Goal: Task Accomplishment & Management: Complete application form

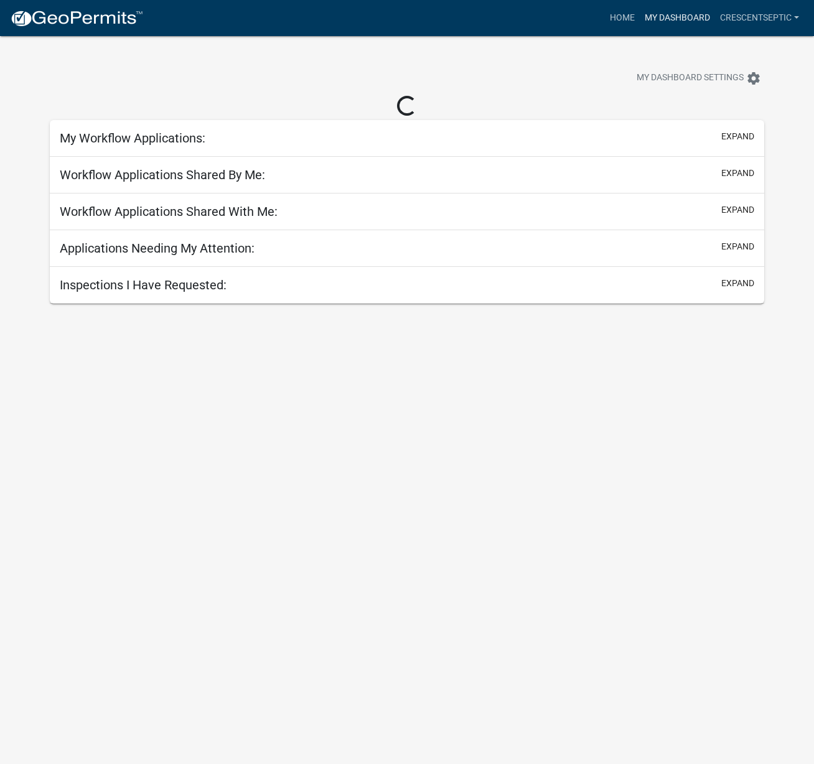
select select "3: 100"
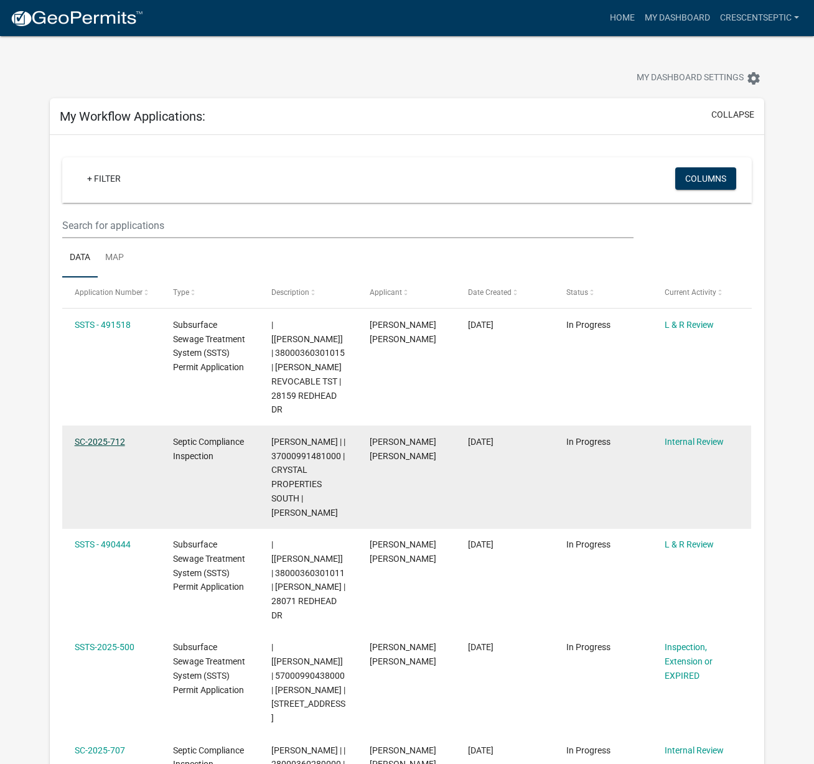
click at [116, 437] on link "SC-2025-712" at bounding box center [100, 442] width 50 height 10
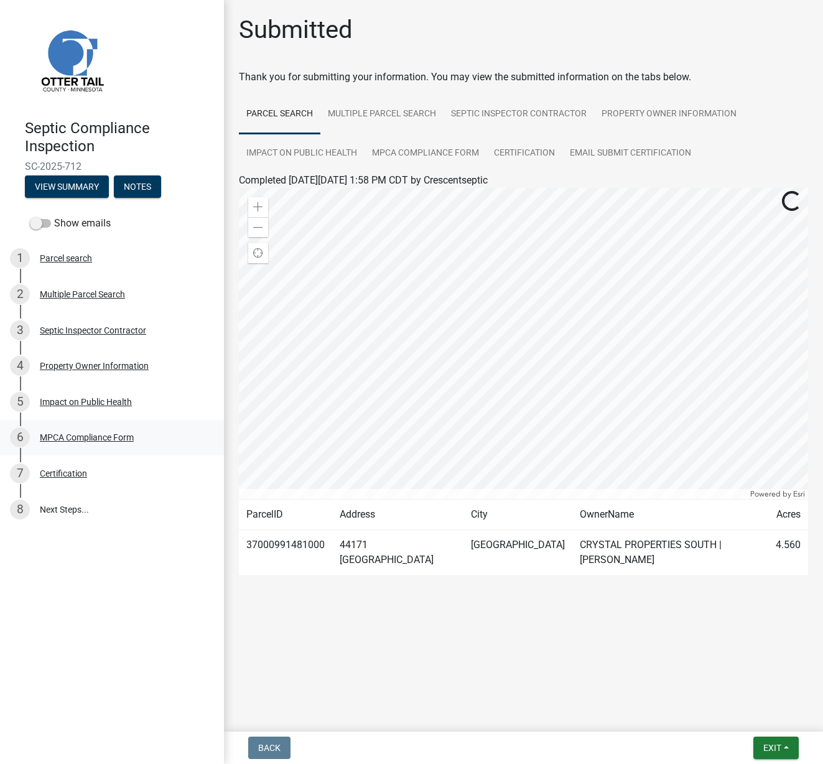
click at [81, 433] on div "MPCA Compliance Form" at bounding box center [87, 437] width 94 height 9
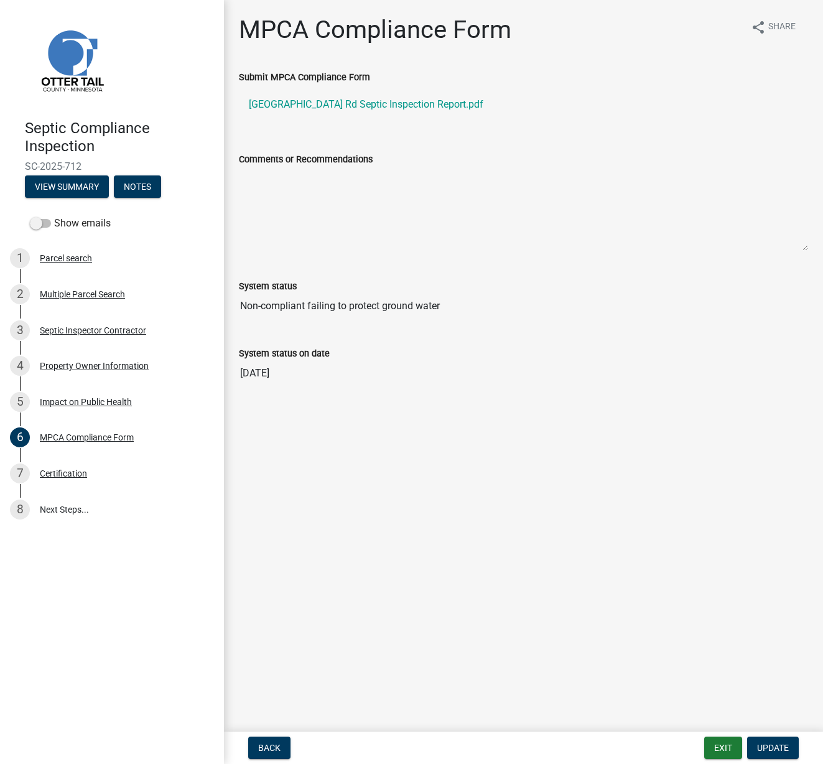
click at [520, 83] on div "Submit MPCA Compliance Form" at bounding box center [523, 77] width 569 height 15
click at [504, 113] on link "[GEOGRAPHIC_DATA] Rd Septic Inspection Report.pdf" at bounding box center [523, 105] width 569 height 30
click at [727, 749] on button "Exit" at bounding box center [723, 747] width 38 height 22
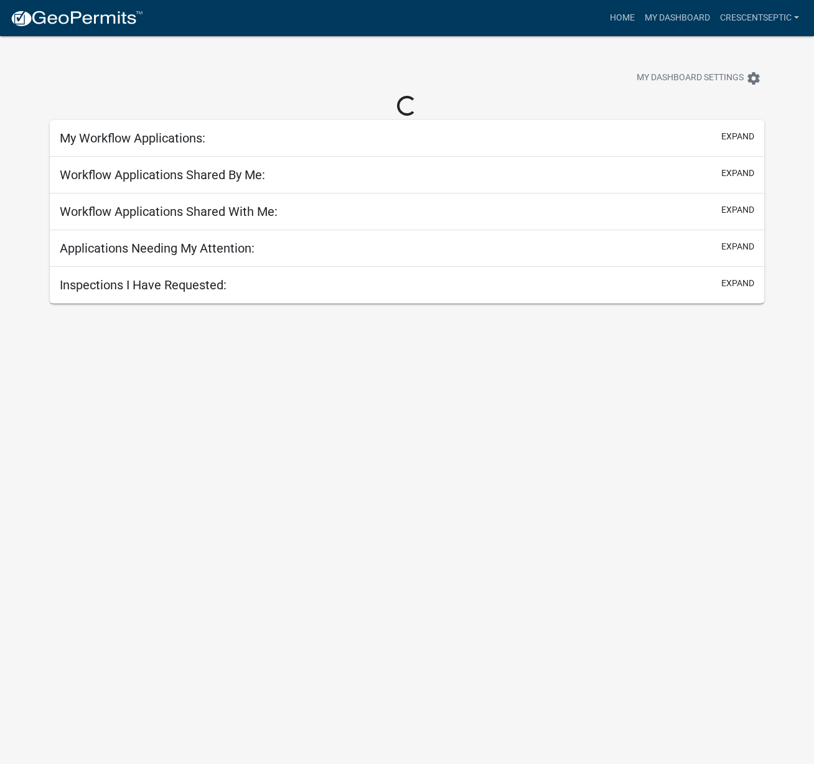
select select "3: 100"
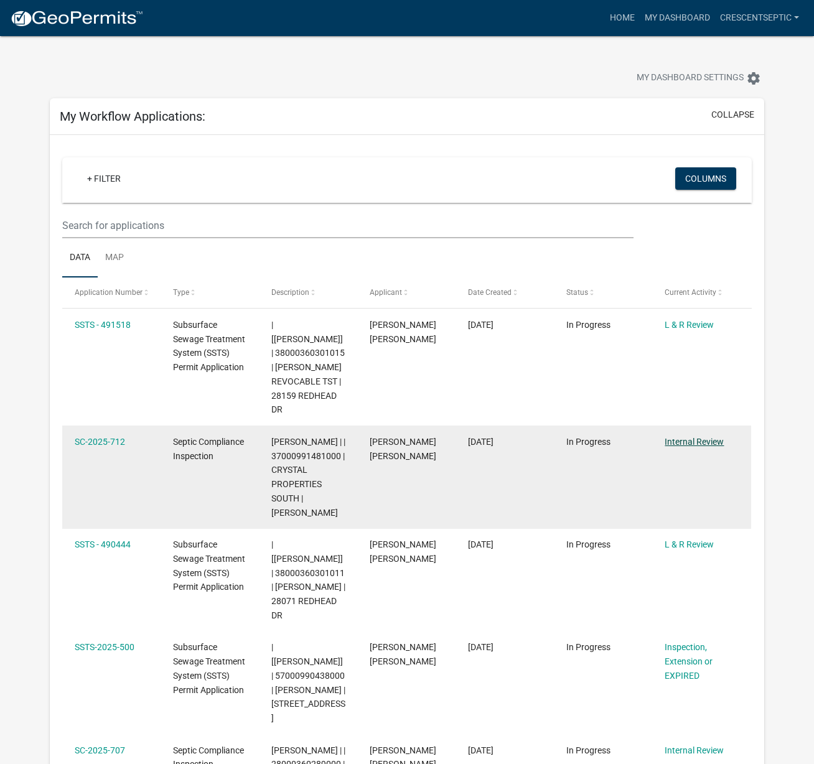
click at [689, 437] on link "Internal Review" at bounding box center [693, 442] width 59 height 10
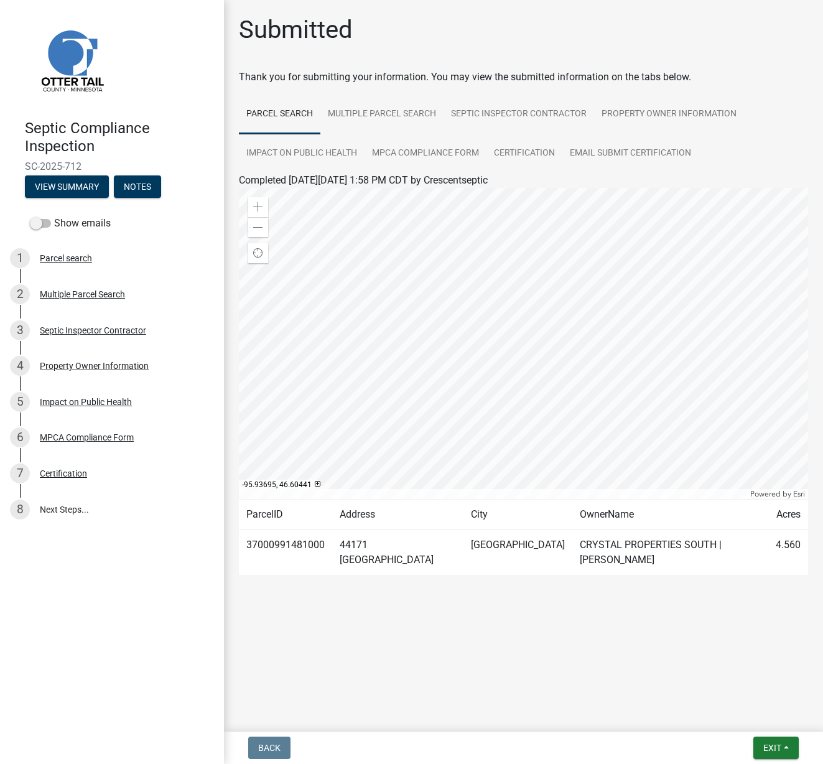
drag, startPoint x: 68, startPoint y: 163, endPoint x: 24, endPoint y: 167, distance: 43.8
click at [24, 167] on div "Septic Compliance Inspection SC-2025-712 View Summary Notes" at bounding box center [112, 154] width 204 height 91
copy span "SC-2025-712"
click at [777, 747] on span "Exit" at bounding box center [772, 748] width 18 height 10
click at [753, 719] on button "Save & Exit" at bounding box center [749, 715] width 100 height 30
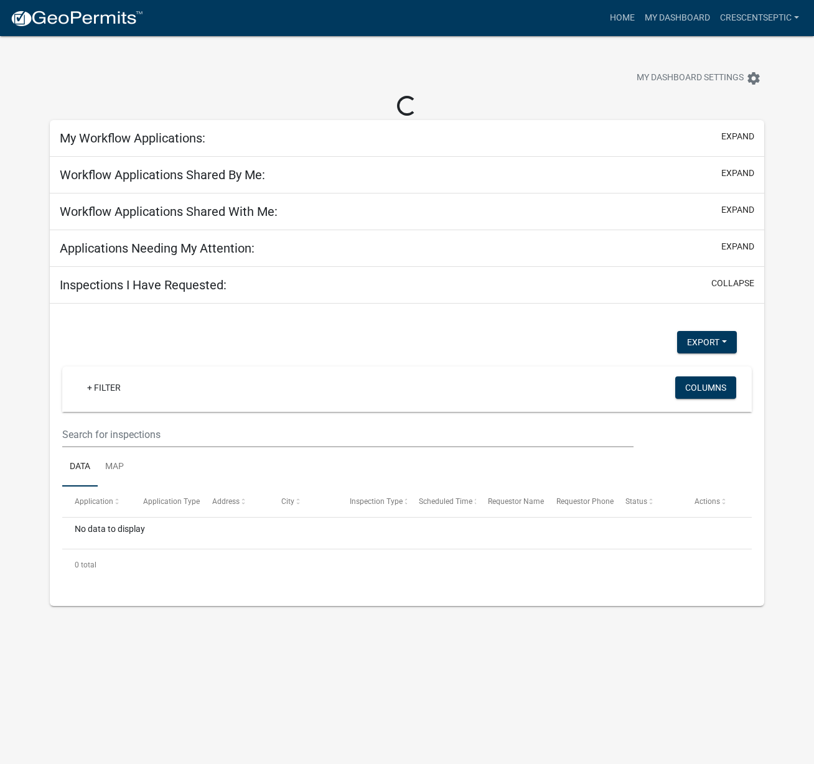
select select "3: 100"
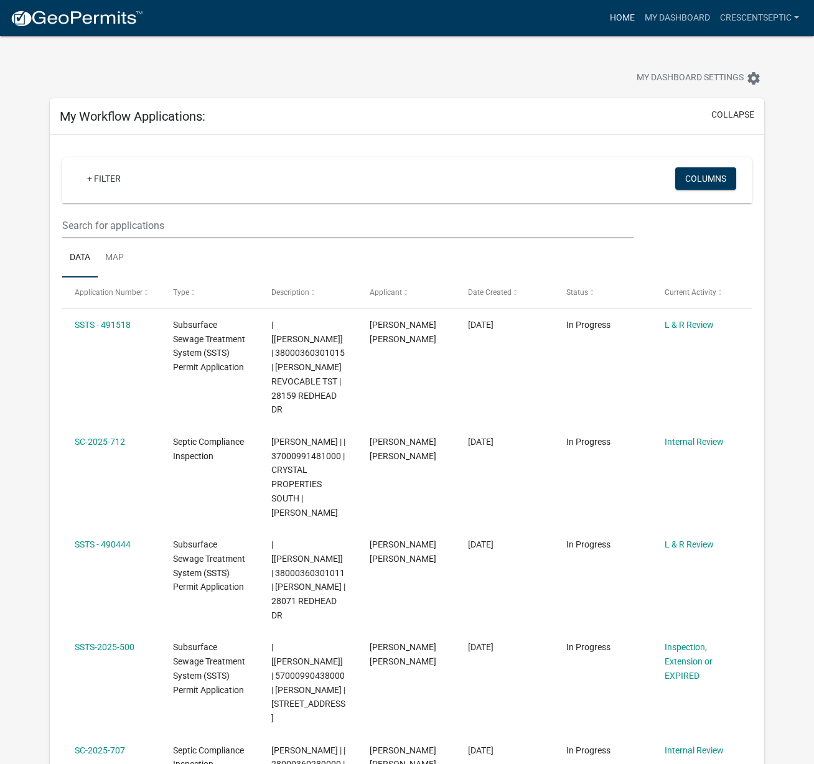
click at [606, 10] on link "Home" at bounding box center [622, 18] width 35 height 24
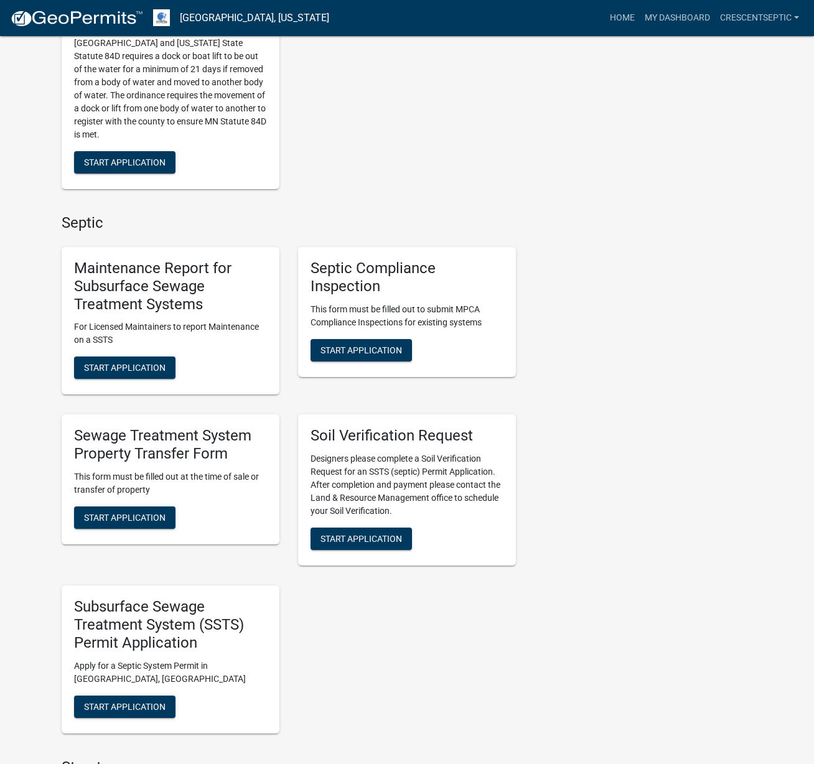
scroll to position [560, 0]
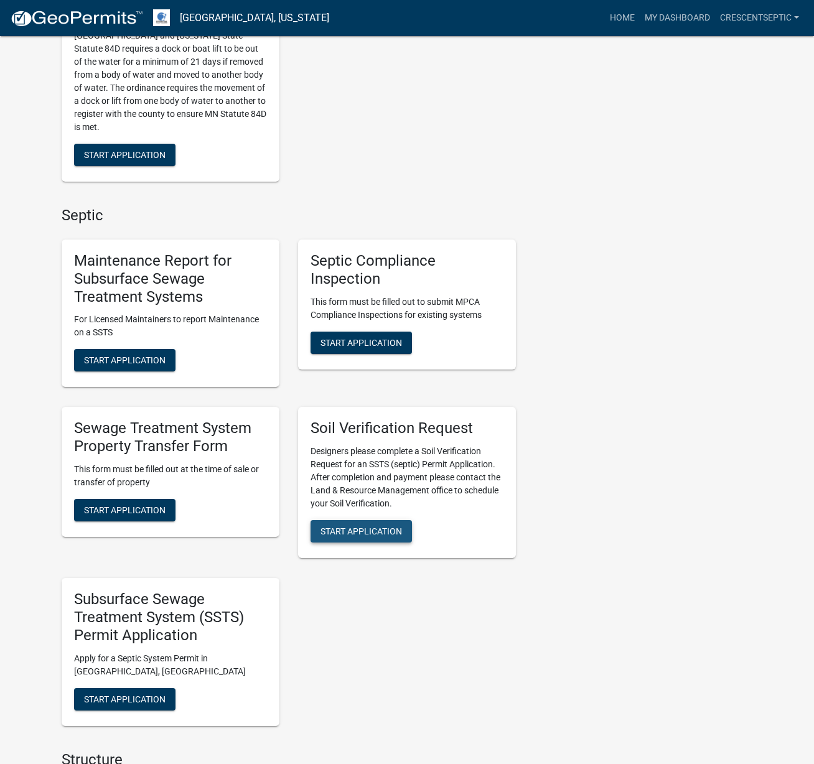
click at [360, 526] on span "Start Application" at bounding box center [360, 531] width 81 height 10
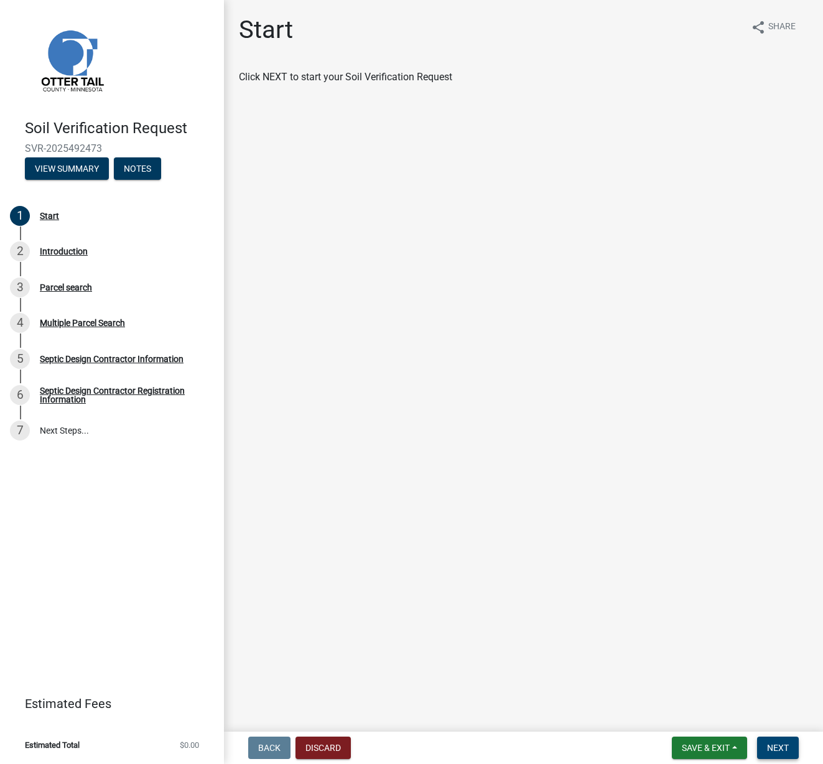
click at [772, 751] on span "Next" at bounding box center [778, 748] width 22 height 10
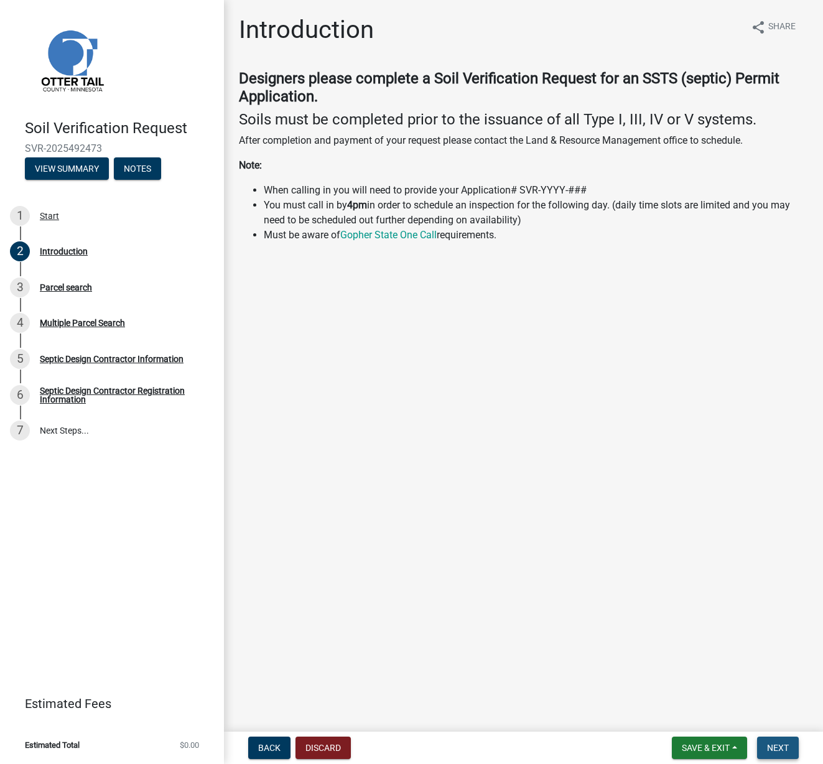
click at [773, 741] on button "Next" at bounding box center [778, 747] width 42 height 22
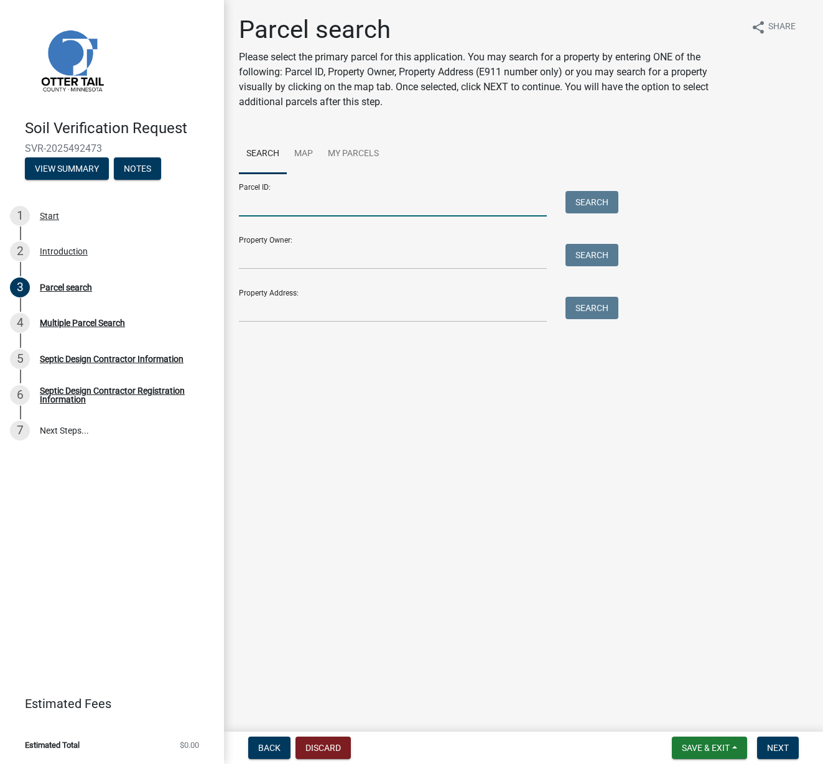
click at [481, 202] on input "Parcel ID:" at bounding box center [393, 204] width 308 height 26
click at [481, 295] on div "Property Address: Search" at bounding box center [425, 300] width 373 height 43
click at [404, 310] on input "Property Address:" at bounding box center [393, 310] width 308 height 26
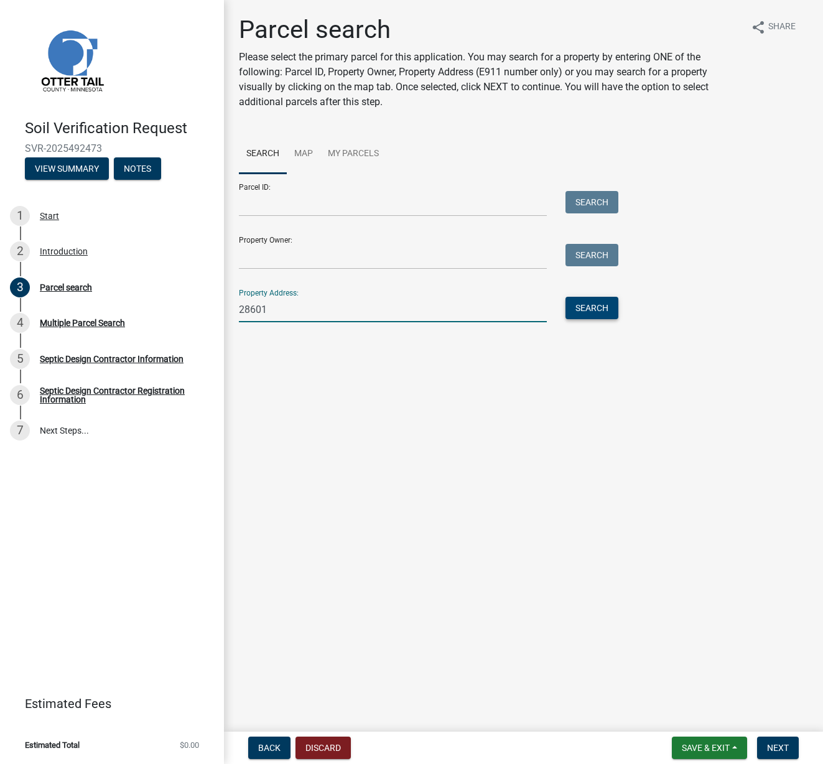
type input "28601"
click at [588, 310] on button "Search" at bounding box center [591, 308] width 53 height 22
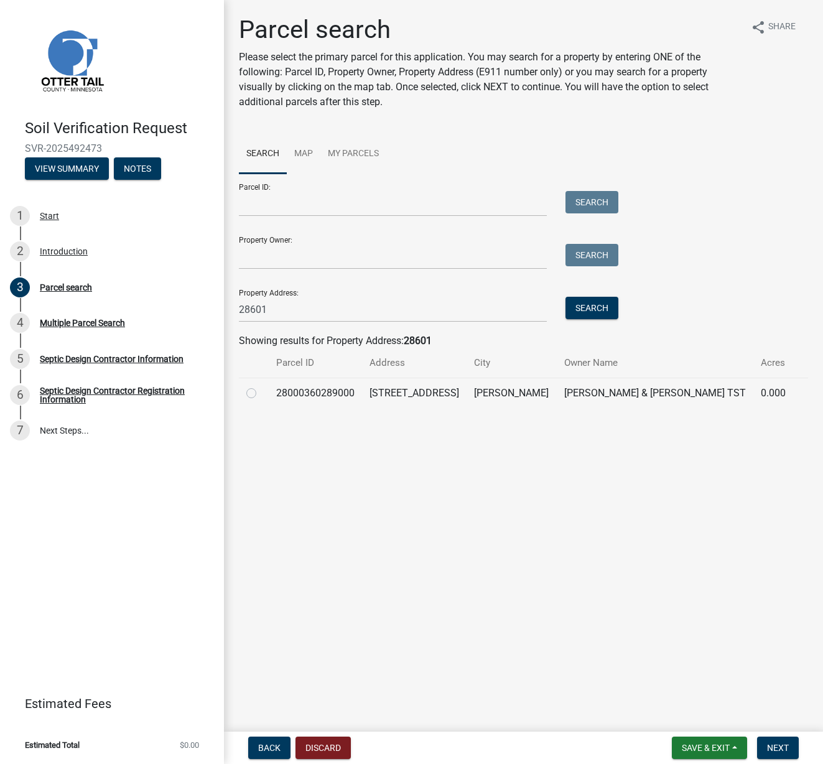
click at [261, 386] on label at bounding box center [261, 386] width 0 height 0
click at [261, 391] on input "radio" at bounding box center [265, 390] width 8 height 8
radio input "true"
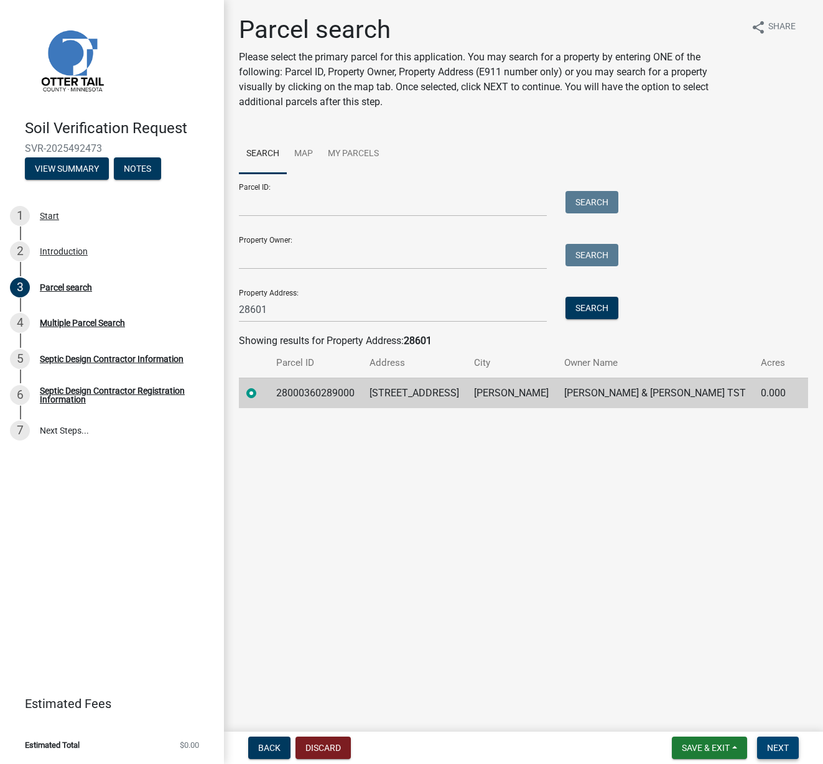
click at [784, 750] on span "Next" at bounding box center [778, 748] width 22 height 10
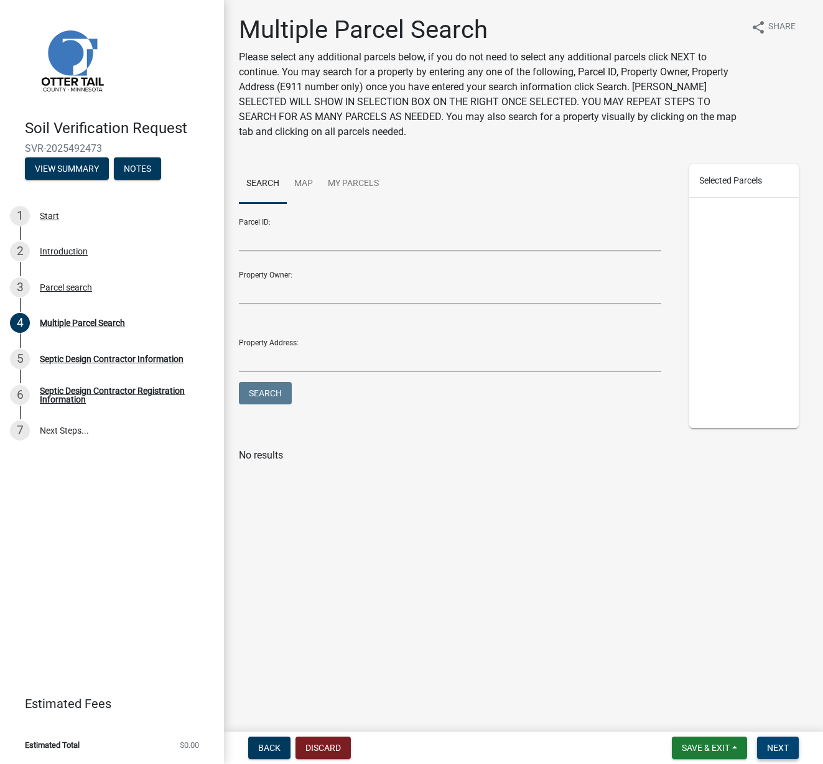
click at [779, 748] on span "Next" at bounding box center [778, 748] width 22 height 10
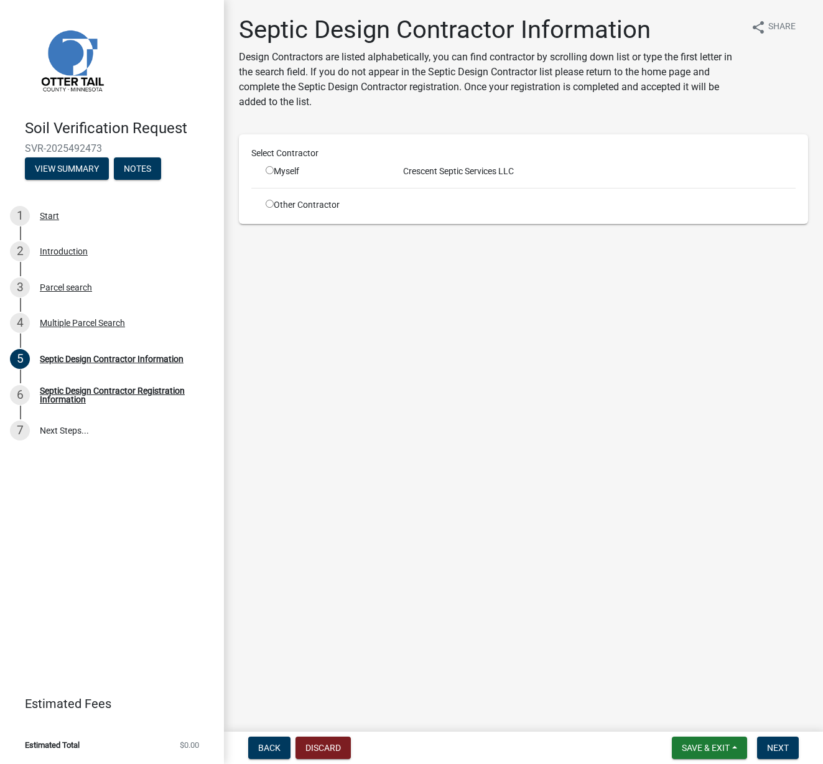
click at [272, 170] on input "radio" at bounding box center [270, 170] width 8 height 8
radio input "true"
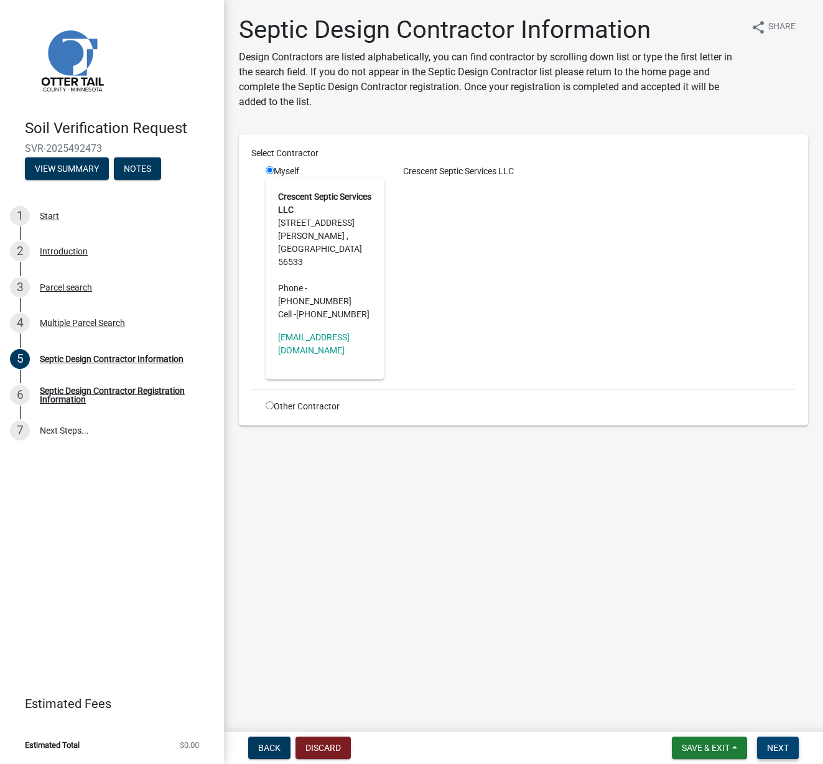
click at [789, 748] on button "Next" at bounding box center [778, 747] width 42 height 22
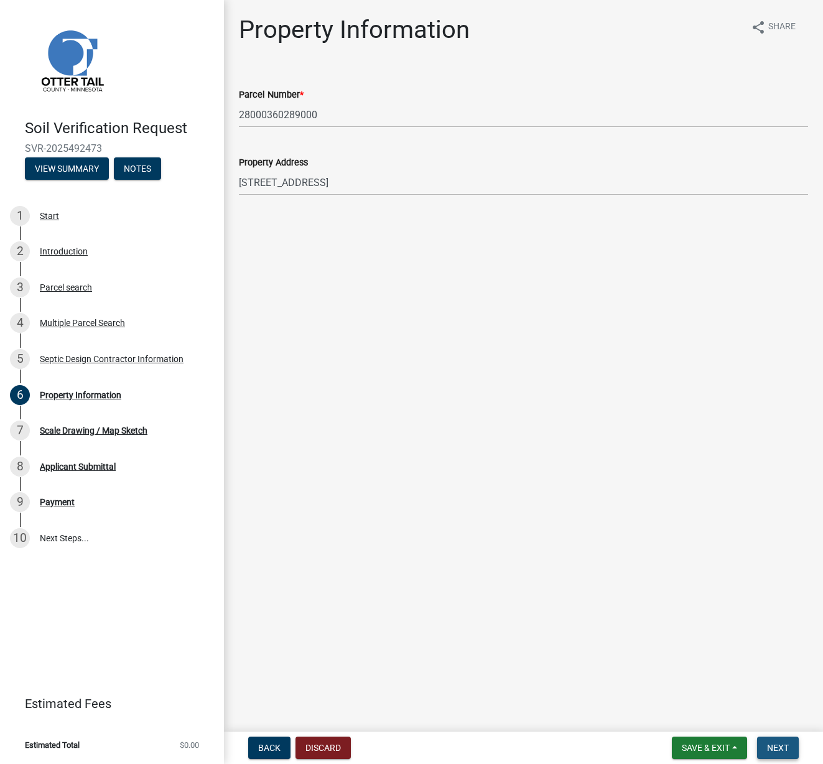
click at [777, 751] on span "Next" at bounding box center [778, 748] width 22 height 10
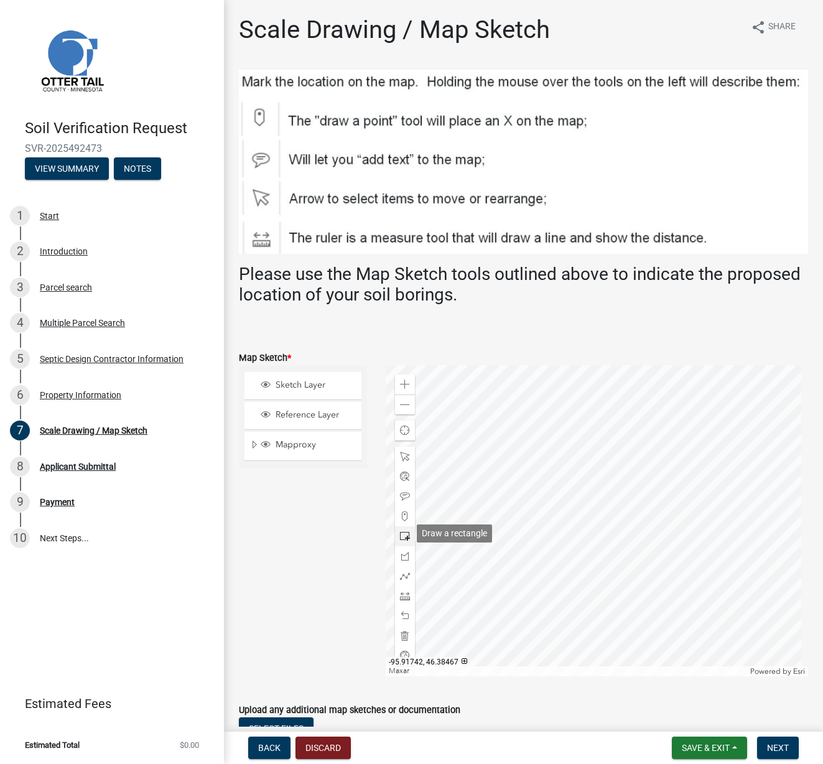
click at [402, 533] on span at bounding box center [405, 536] width 10 height 10
click at [638, 510] on div at bounding box center [597, 520] width 422 height 311
click at [785, 745] on span "Next" at bounding box center [778, 748] width 22 height 10
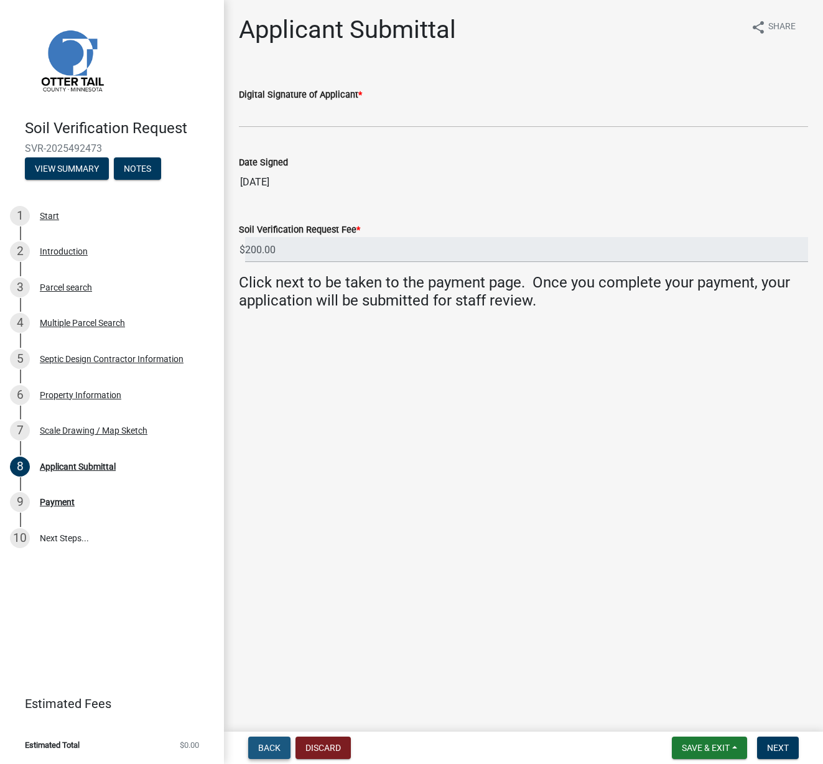
click at [268, 740] on button "Back" at bounding box center [269, 747] width 42 height 22
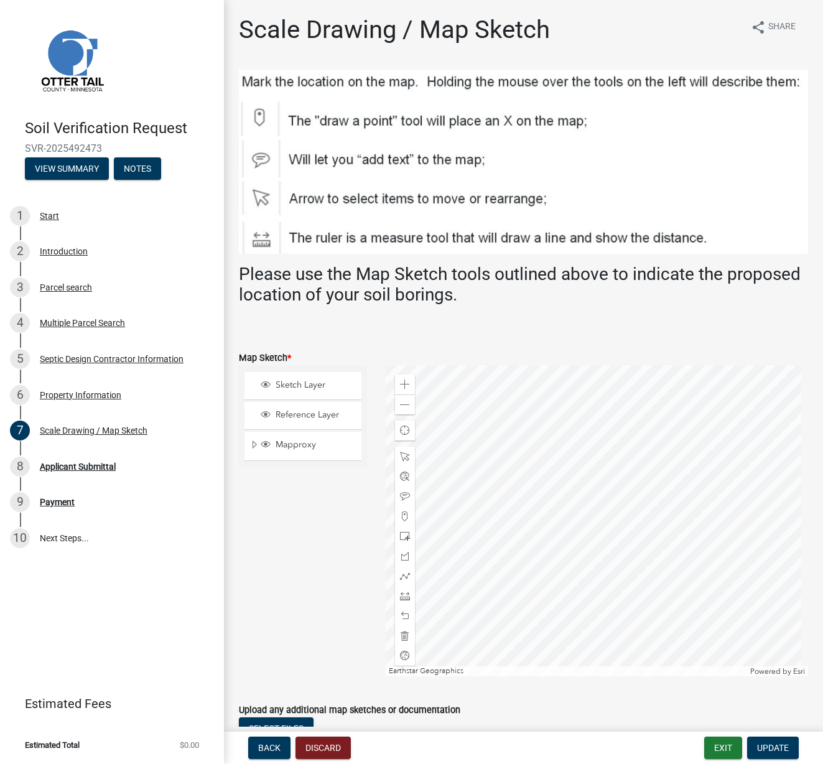
scroll to position [98, 0]
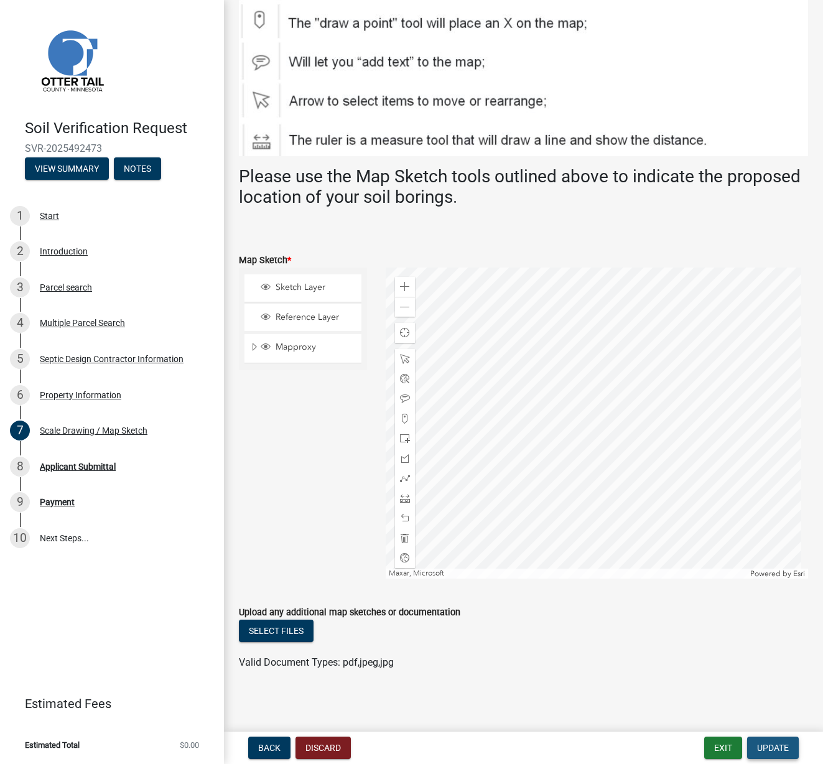
click at [771, 747] on span "Update" at bounding box center [773, 748] width 32 height 10
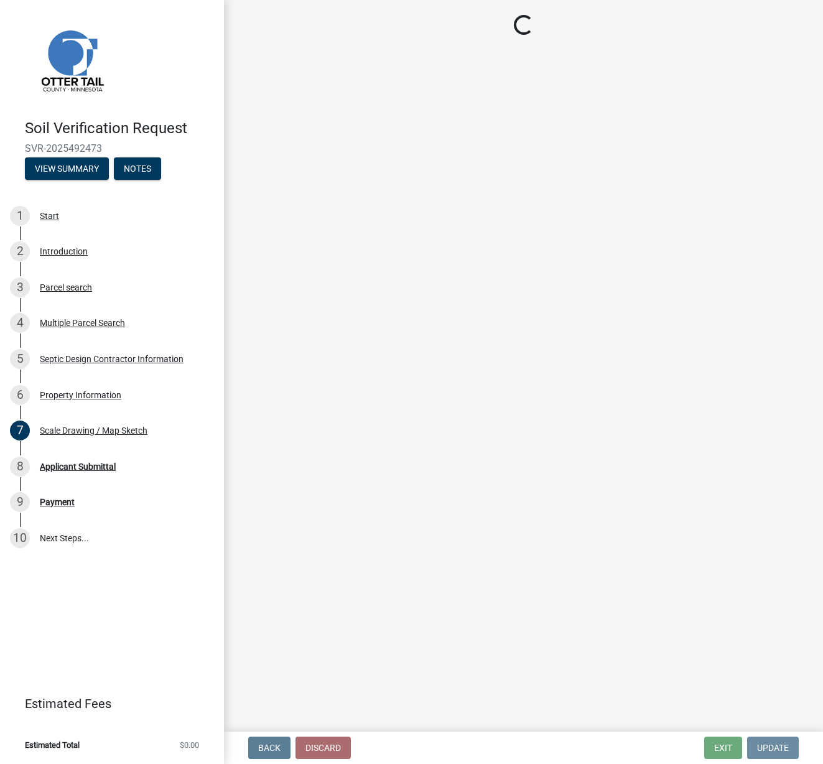
scroll to position [0, 0]
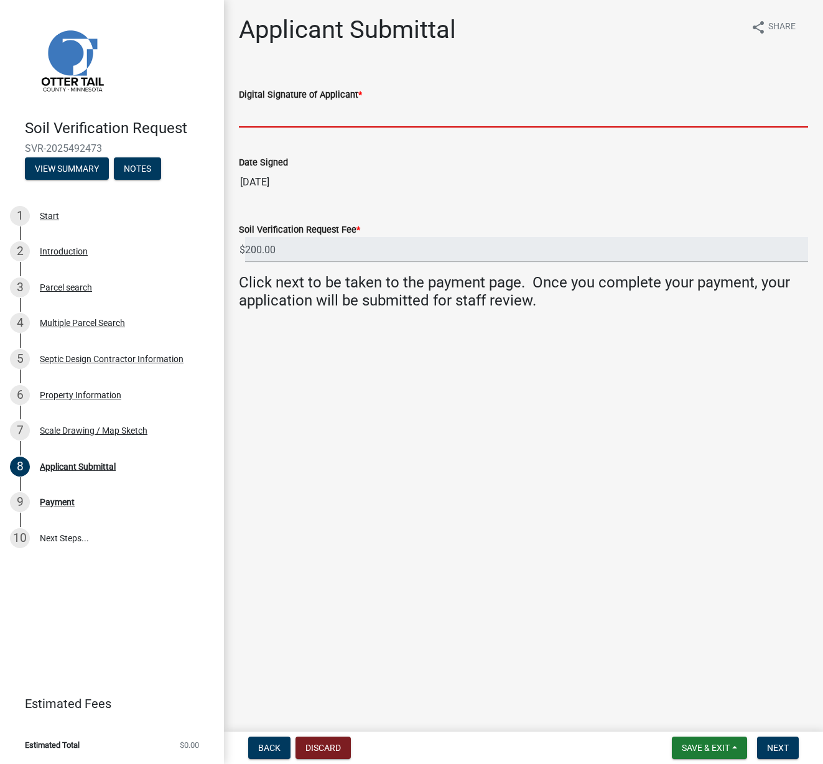
click at [347, 116] on input "Digital Signature of Applicant *" at bounding box center [523, 115] width 569 height 26
type input "[PERSON_NAME] [PERSON_NAME]"
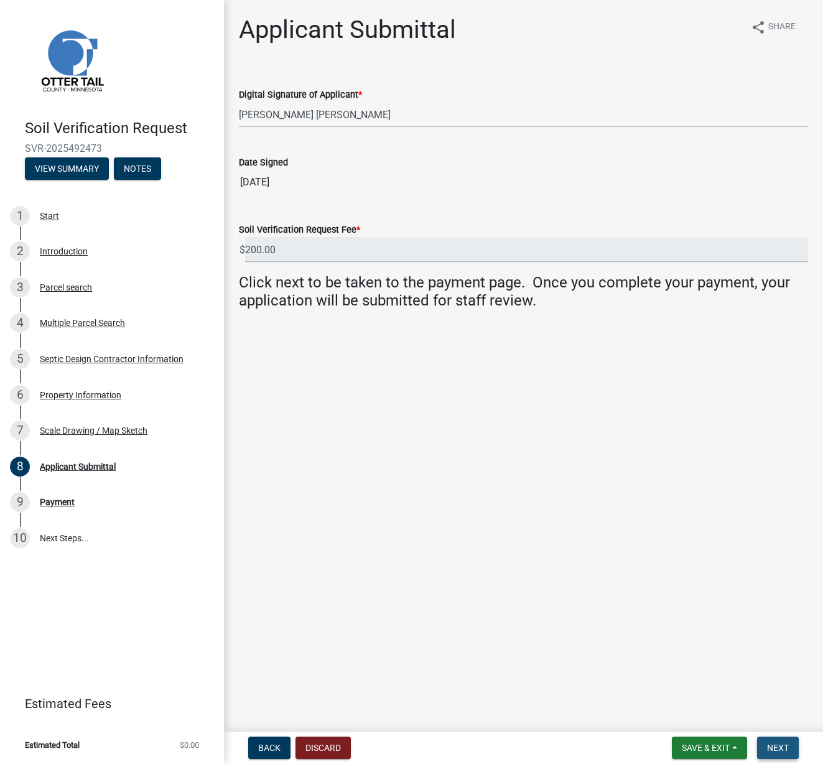
click at [774, 752] on span "Next" at bounding box center [778, 748] width 22 height 10
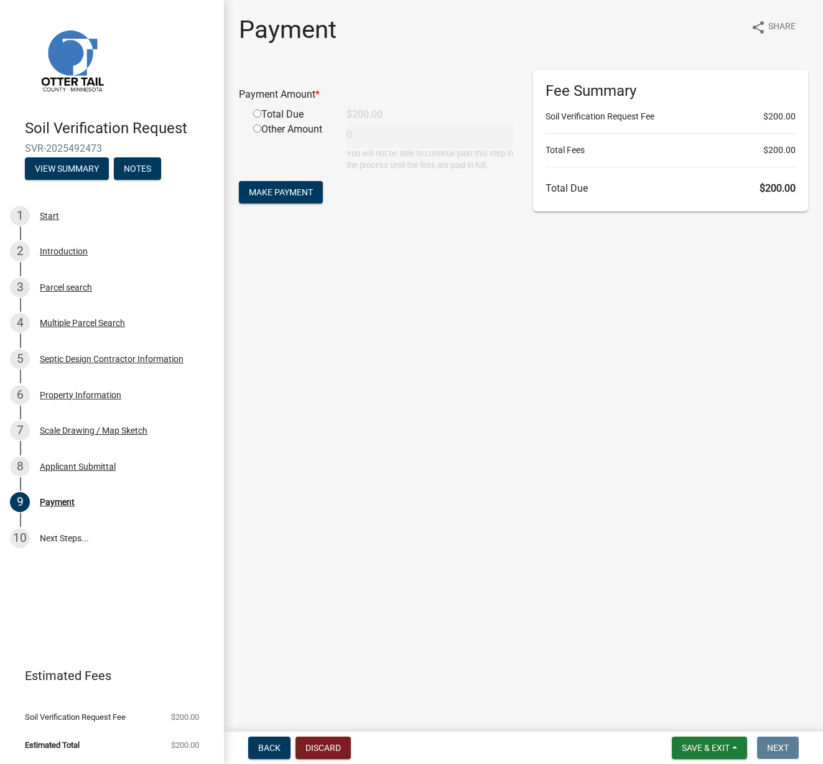
click at [259, 118] on div "Total Due" at bounding box center [290, 114] width 93 height 15
click at [261, 113] on div "Total Due" at bounding box center [290, 114] width 93 height 15
click at [255, 113] on input "radio" at bounding box center [257, 113] width 8 height 8
radio input "true"
type input "200"
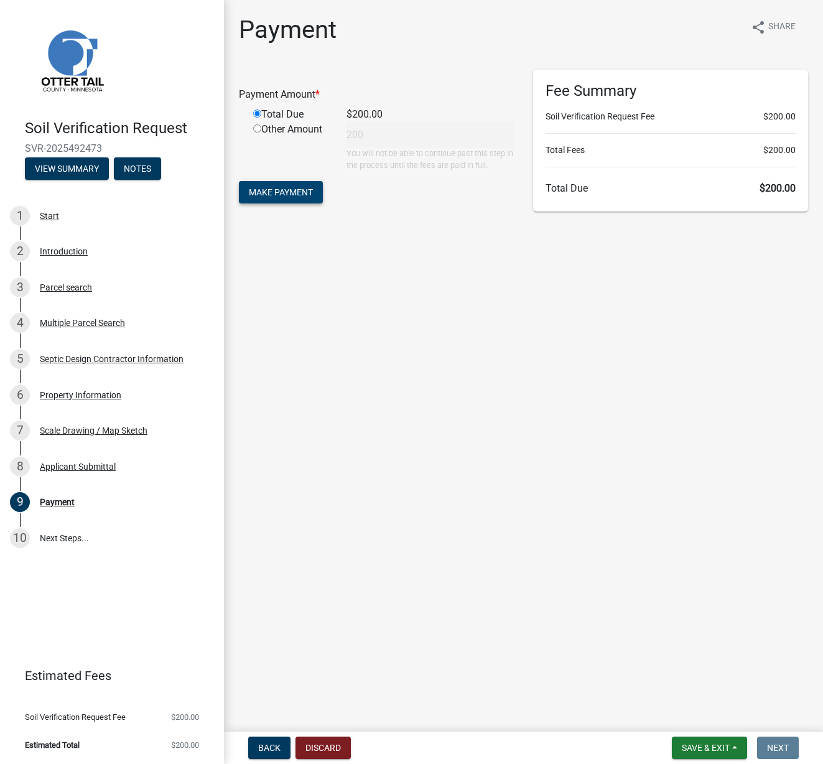
click at [271, 189] on span "Make Payment" at bounding box center [281, 192] width 64 height 10
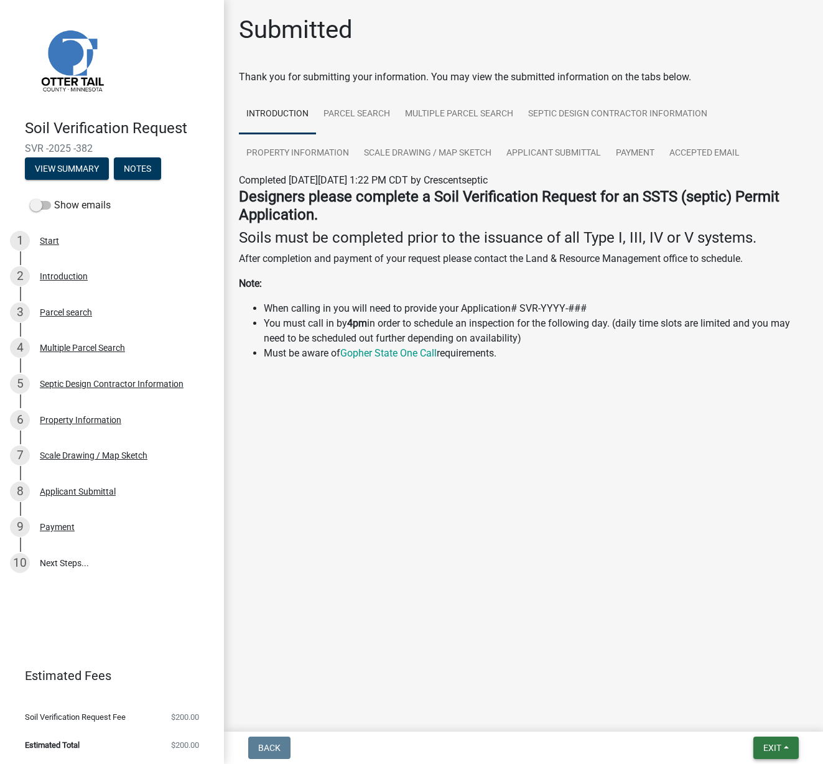
click at [777, 746] on span "Exit" at bounding box center [772, 748] width 18 height 10
click at [751, 713] on button "Save & Exit" at bounding box center [749, 715] width 100 height 30
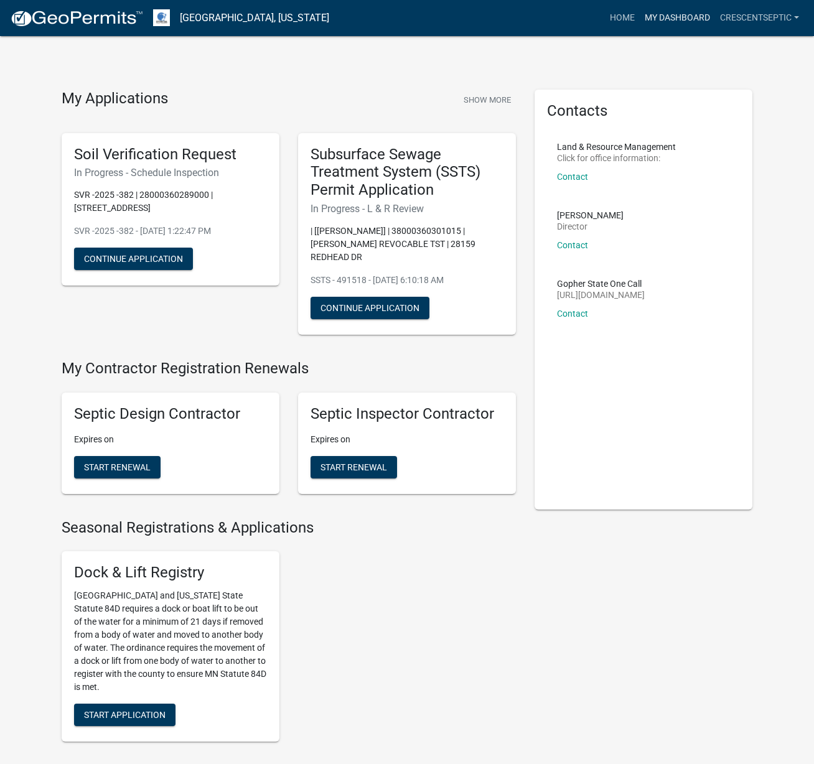
click at [664, 17] on link "My Dashboard" at bounding box center [676, 18] width 75 height 24
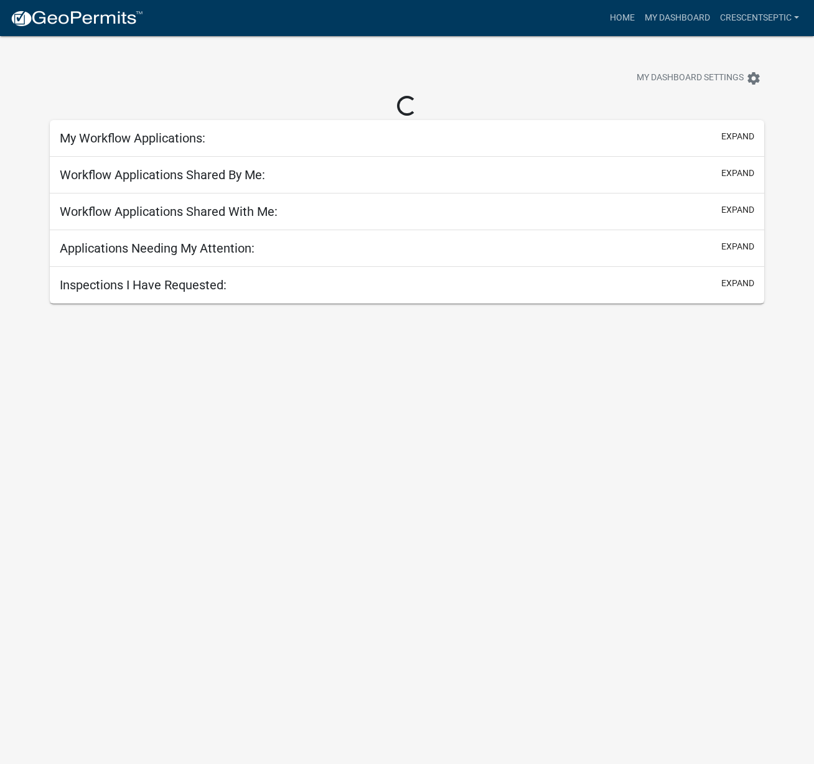
select select "3: 100"
